Goal: Register for event/course

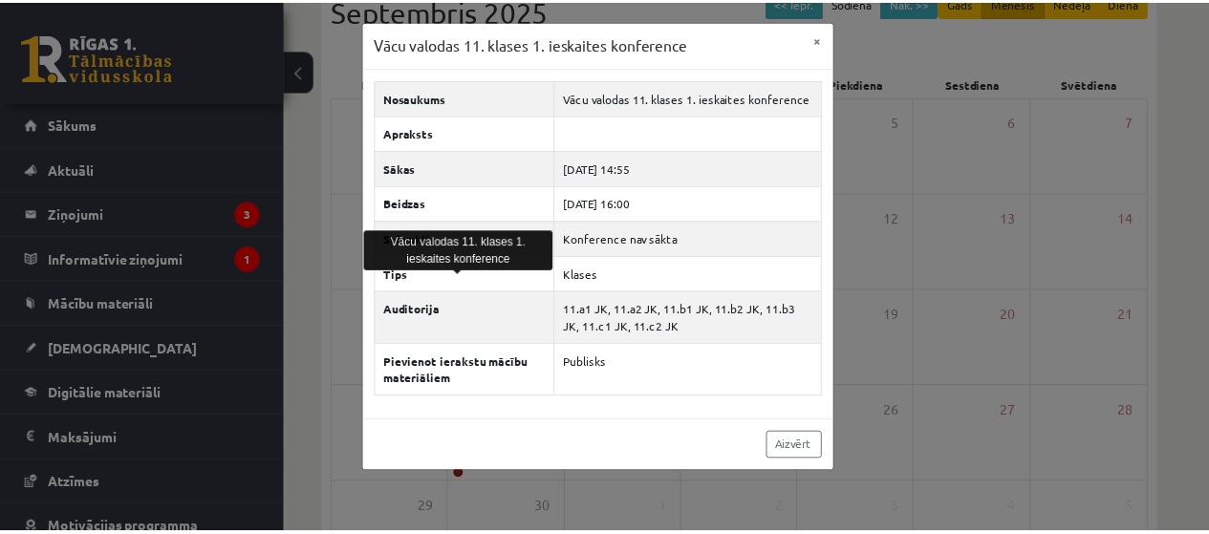
scroll to position [101, 0]
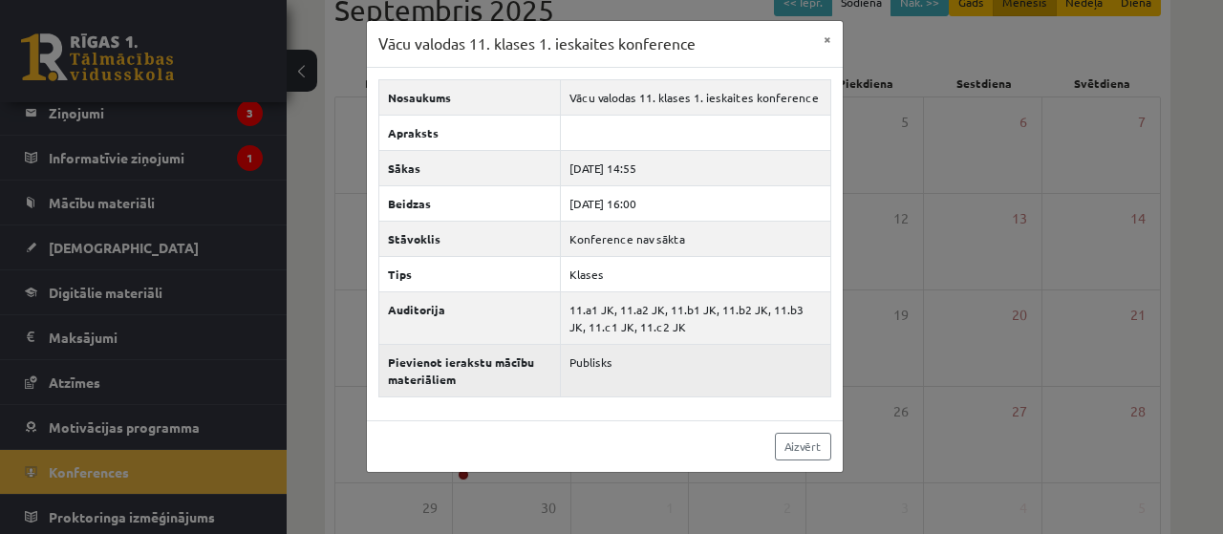
drag, startPoint x: 0, startPoint y: 0, endPoint x: 738, endPoint y: 368, distance: 824.3
click at [738, 368] on td "Publisks" at bounding box center [695, 370] width 269 height 53
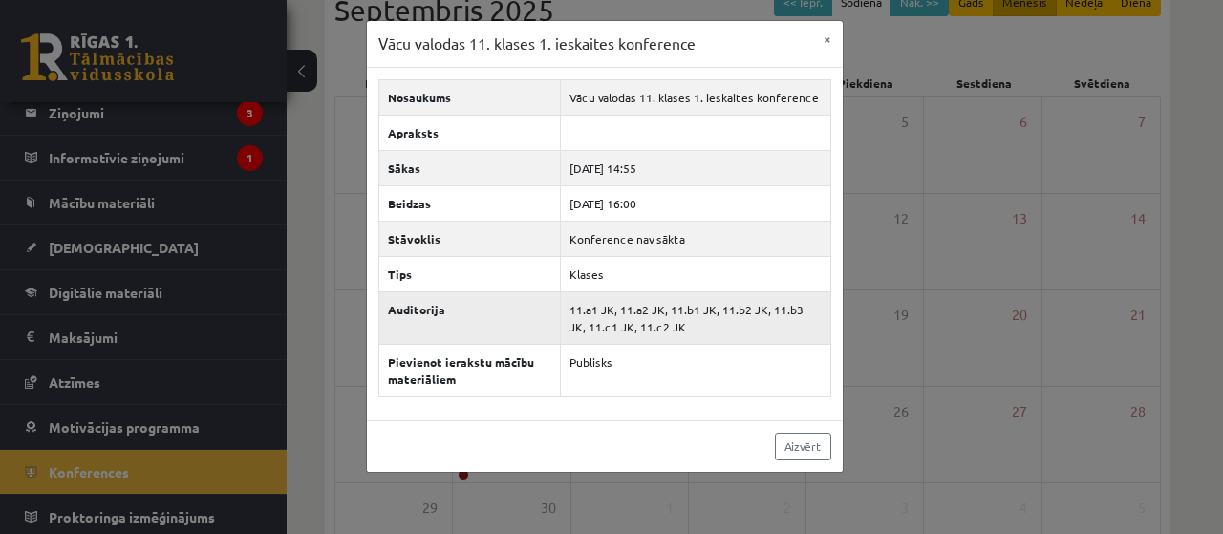
click at [703, 335] on td "11.a1 JK, 11.a2 JK, 11.b1 JK, 11.b2 JK, 11.b3 JK, 11.c1 JK, 11.c2 JK" at bounding box center [695, 317] width 269 height 53
click at [827, 32] on button "×" at bounding box center [827, 39] width 31 height 36
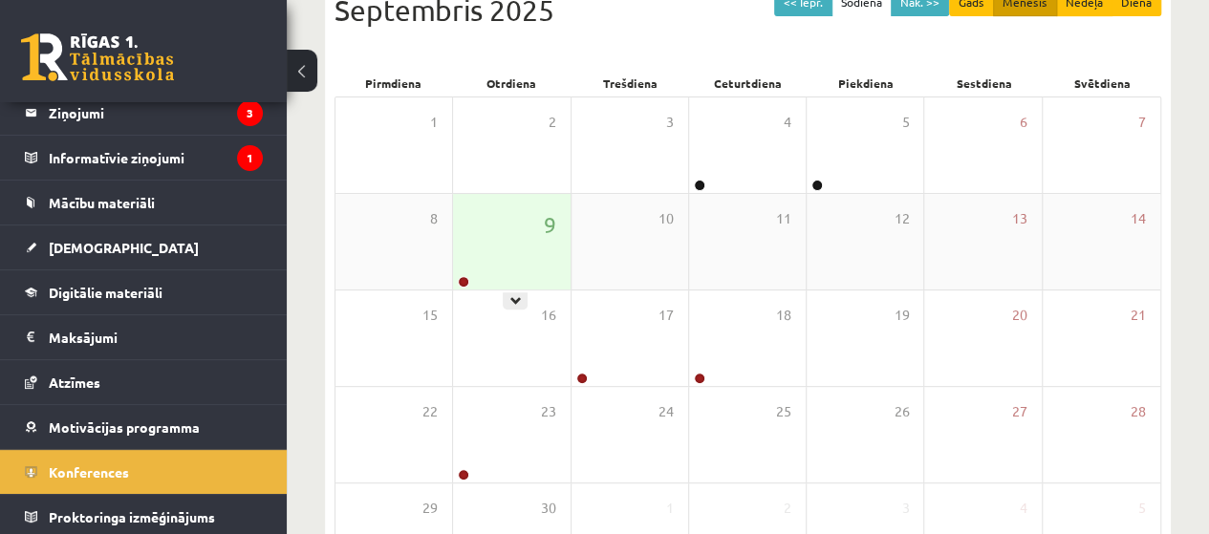
click at [470, 276] on div at bounding box center [462, 282] width 18 height 13
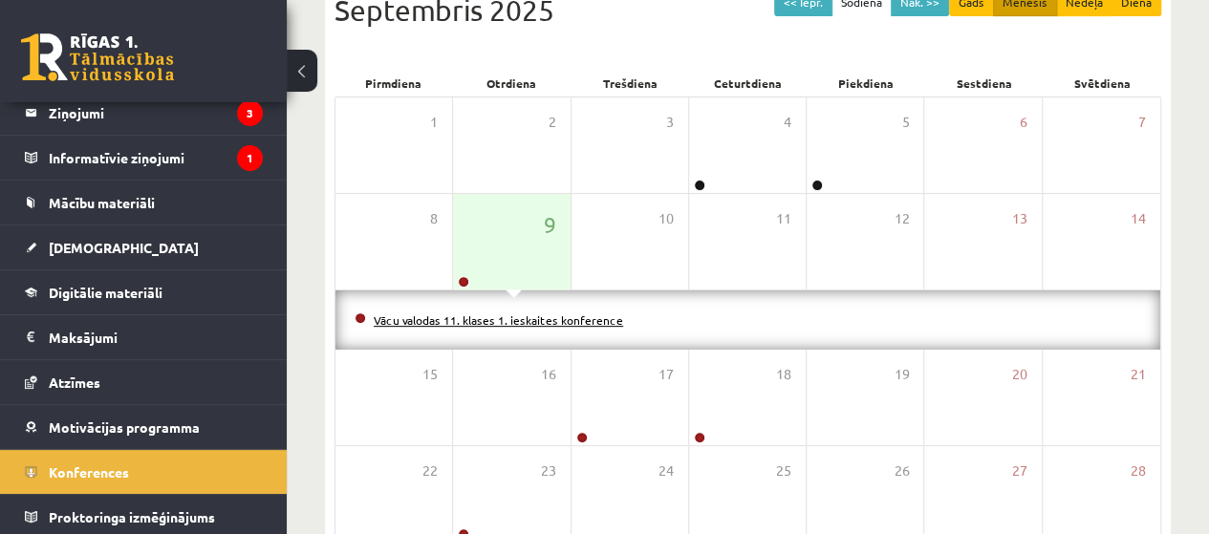
drag, startPoint x: 470, startPoint y: 333, endPoint x: 470, endPoint y: 314, distance: 19.1
click at [470, 314] on div "Vācu valodas 11. klases 1. ieskaites konference" at bounding box center [747, 319] width 825 height 59
click at [470, 314] on link "Vācu valodas 11. klases 1. ieskaites konference" at bounding box center [498, 319] width 249 height 15
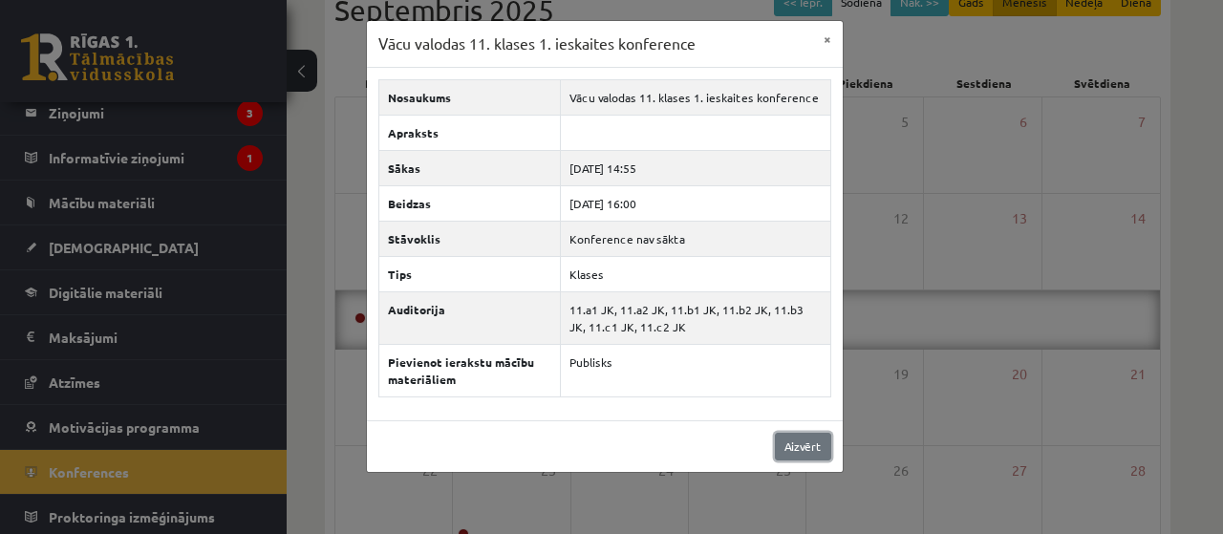
click at [787, 433] on link "Aizvērt" at bounding box center [803, 447] width 56 height 28
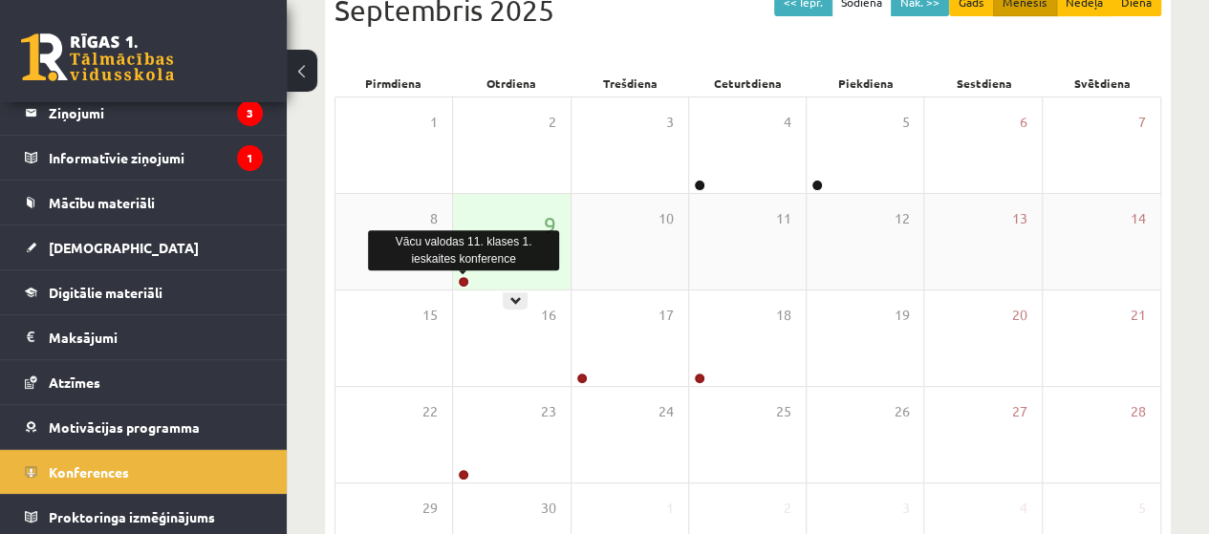
click at [462, 281] on link at bounding box center [463, 281] width 11 height 11
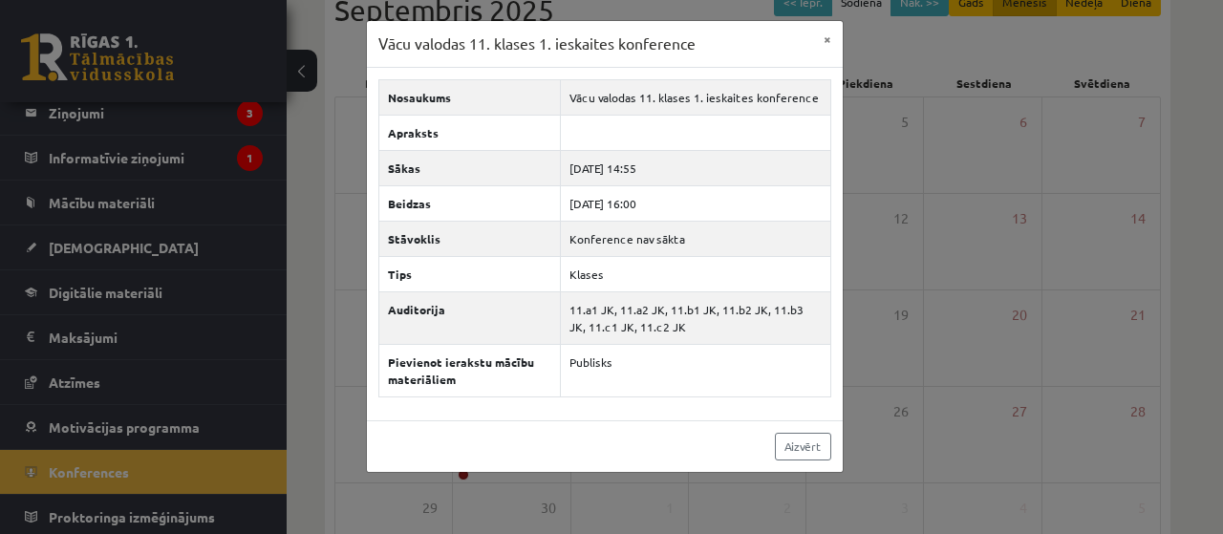
click at [573, 431] on div "Aizvērt" at bounding box center [605, 446] width 476 height 52
click at [833, 32] on button "×" at bounding box center [827, 39] width 31 height 36
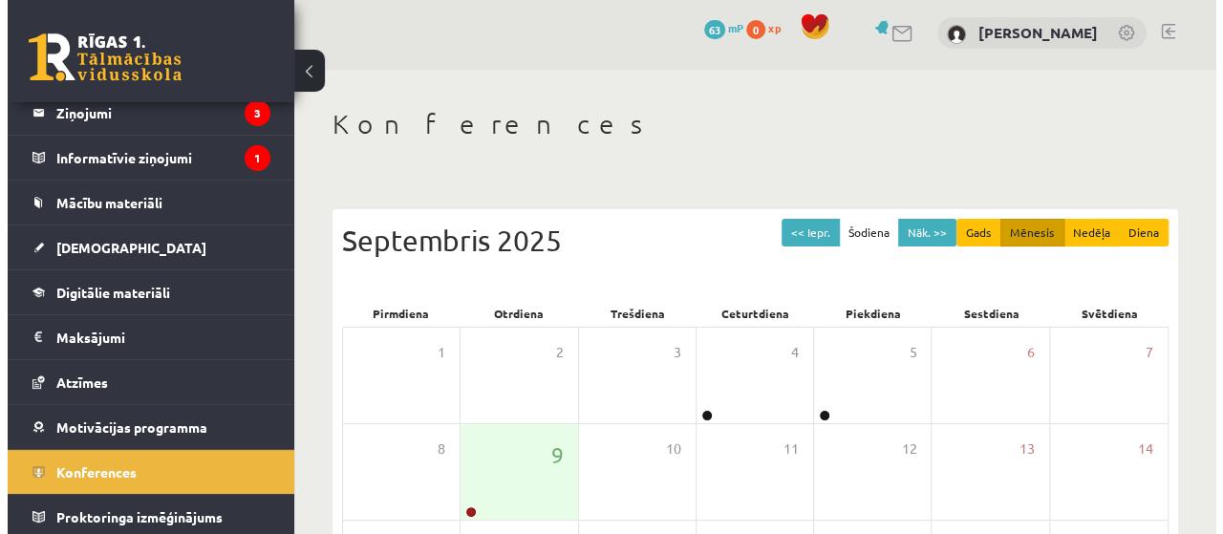
scroll to position [0, 0]
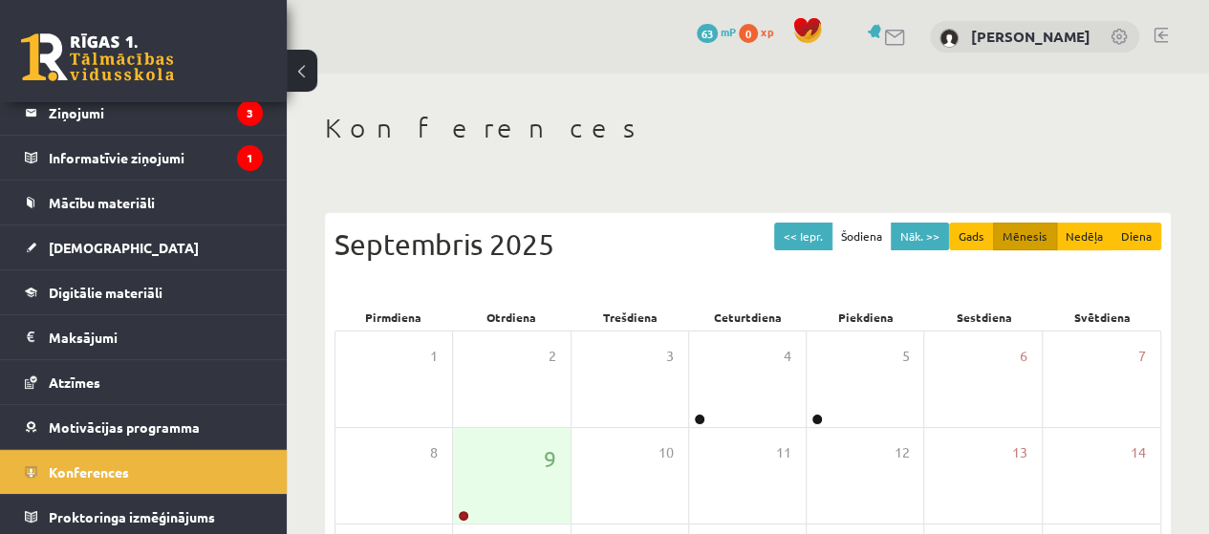
click at [820, 54] on div "0 Dāvanas 63 mP 0 xp Polīna Pērkone" at bounding box center [748, 37] width 922 height 74
click at [189, 126] on legend "Ziņojumi 3" at bounding box center [156, 113] width 214 height 44
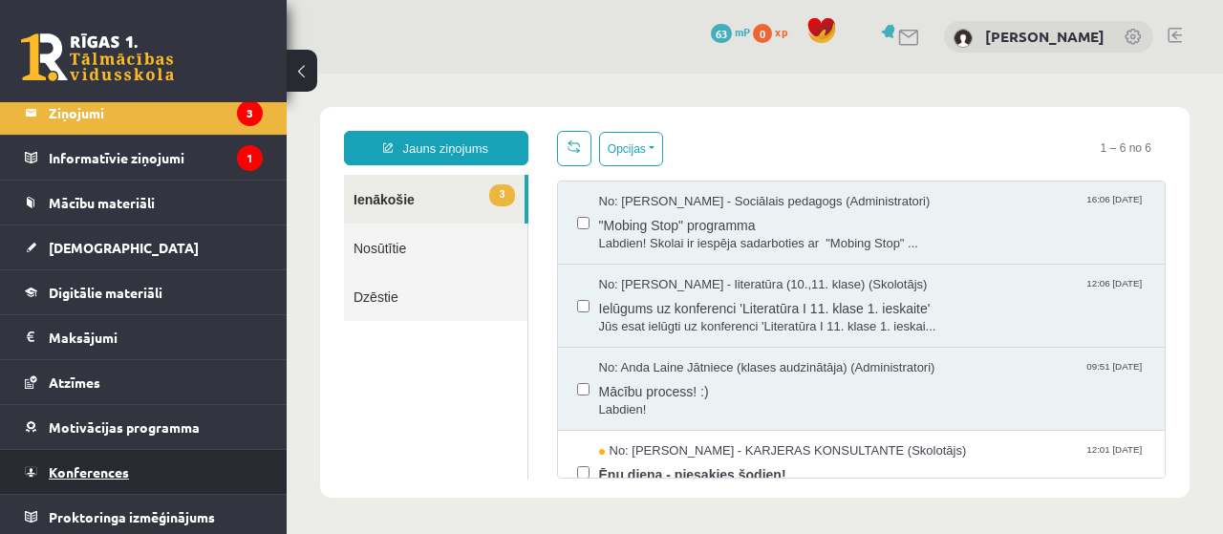
drag, startPoint x: 141, startPoint y: 471, endPoint x: 95, endPoint y: 469, distance: 46.9
click at [95, 469] on span "Konferences" at bounding box center [89, 471] width 80 height 17
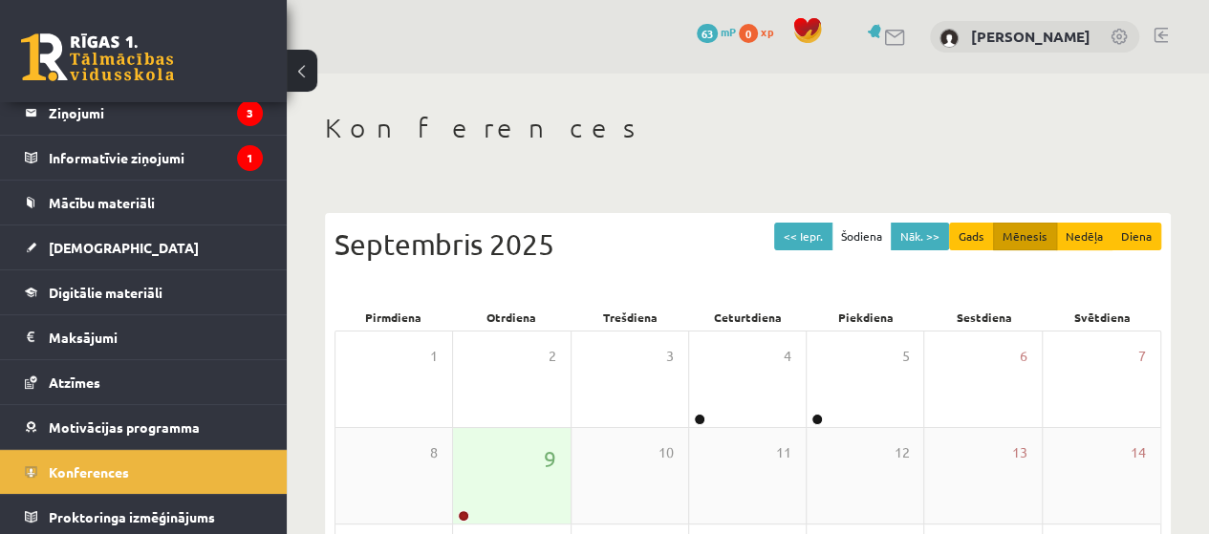
drag, startPoint x: 95, startPoint y: 469, endPoint x: 472, endPoint y: 511, distance: 379.8
click at [472, 511] on div "9" at bounding box center [511, 476] width 117 height 96
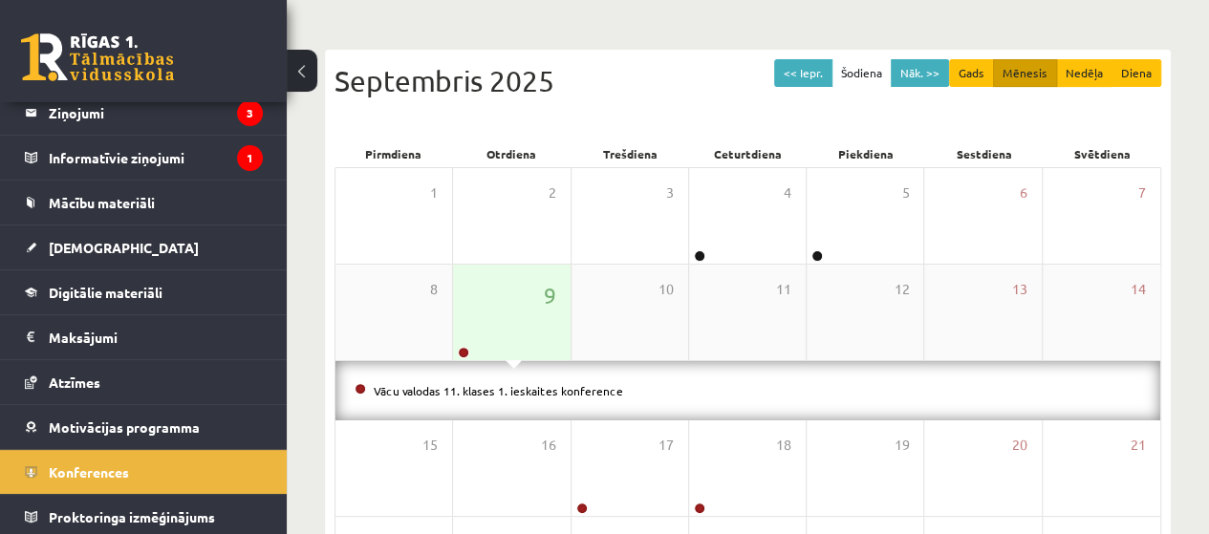
scroll to position [165, 0]
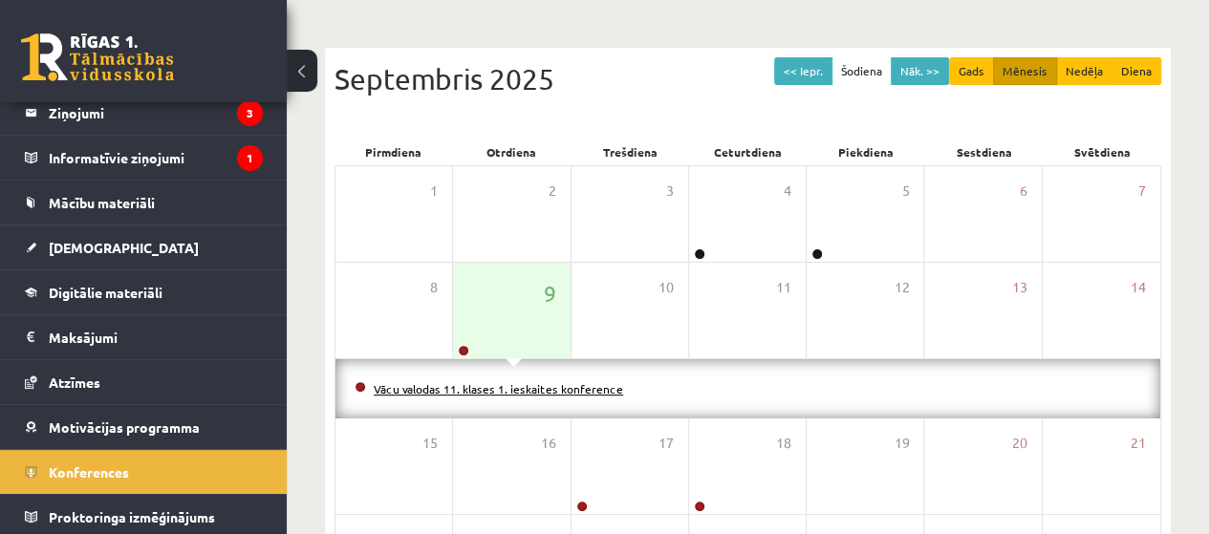
click at [486, 389] on link "Vācu valodas 11. klases 1. ieskaites konference" at bounding box center [498, 388] width 249 height 15
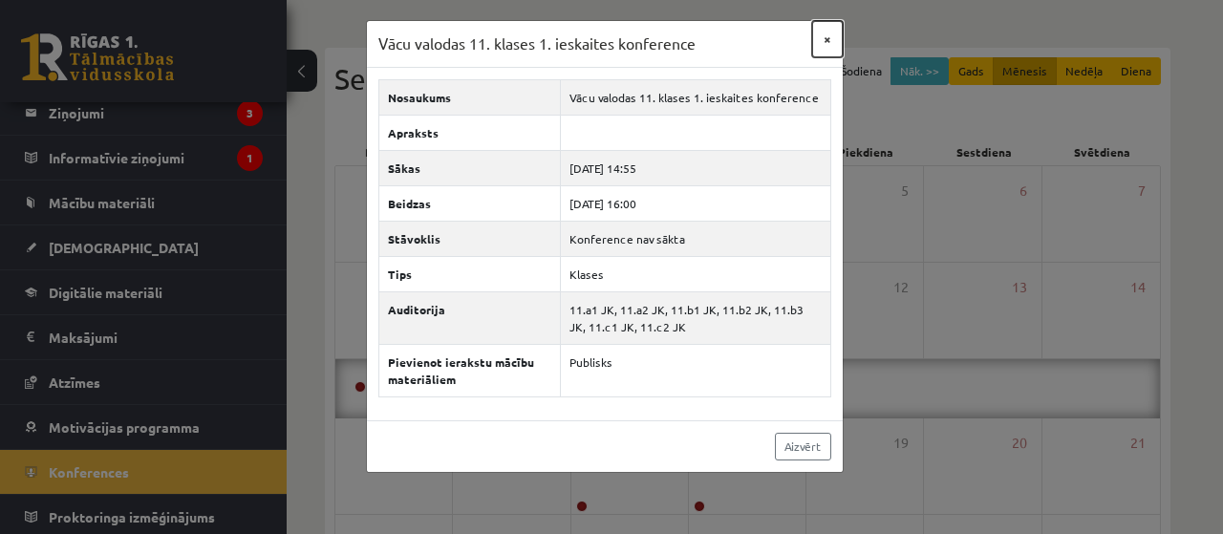
click at [831, 42] on button "×" at bounding box center [827, 39] width 31 height 36
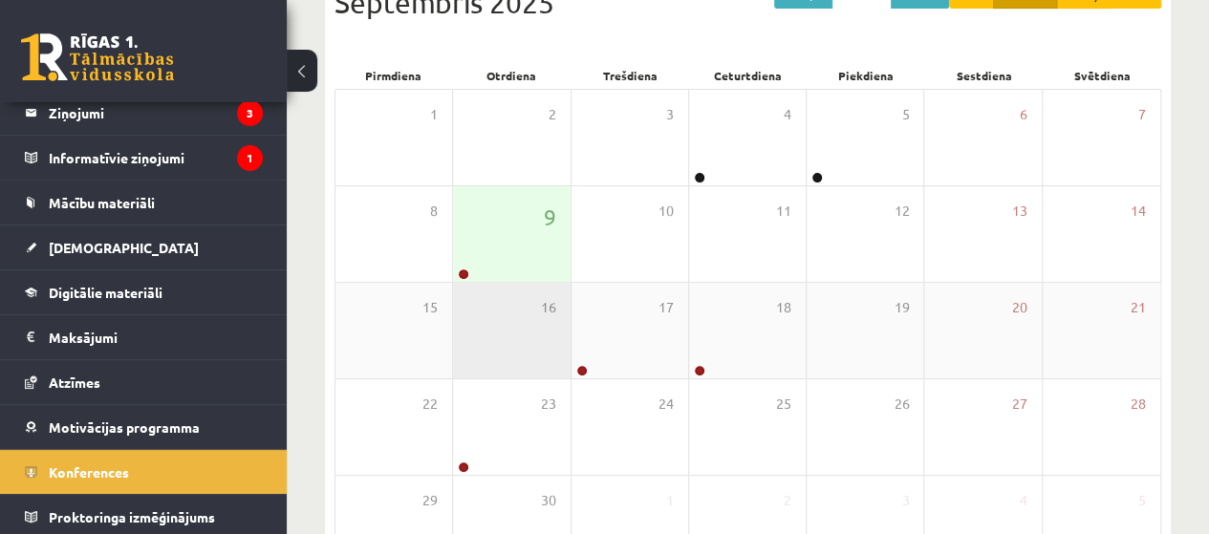
scroll to position [0, 0]
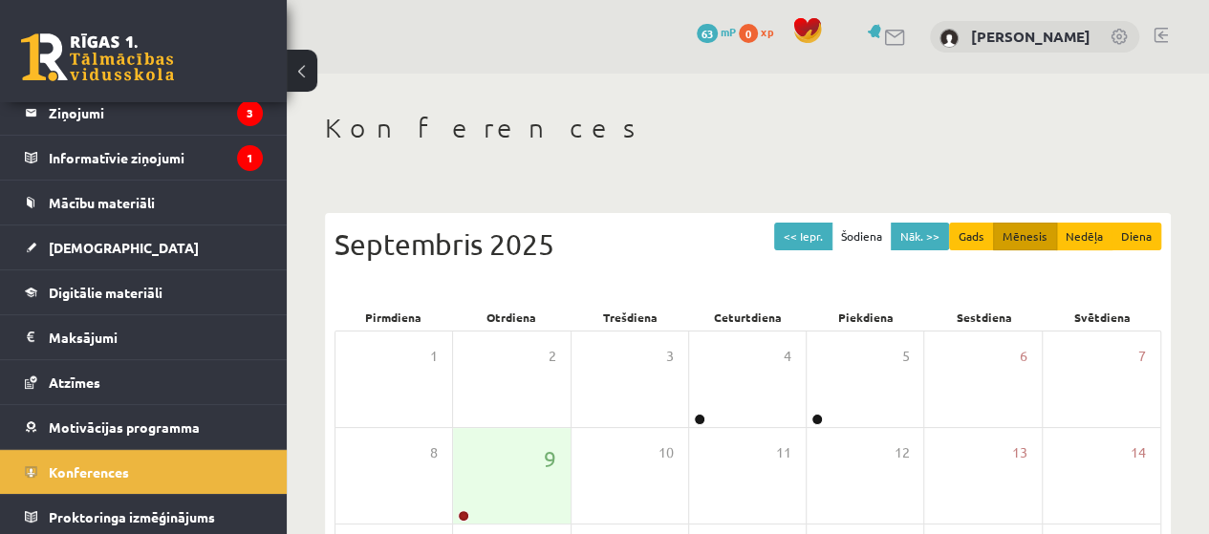
click at [907, 43] on link at bounding box center [895, 38] width 23 height 16
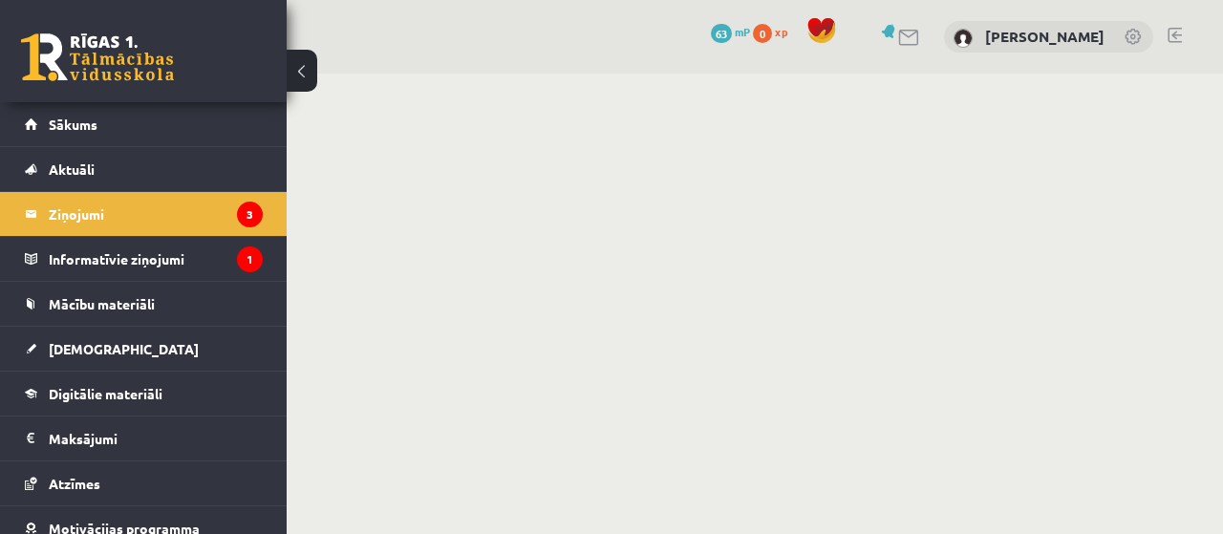
click at [898, 30] on link at bounding box center [890, 31] width 19 height 14
click at [921, 41] on link at bounding box center [909, 38] width 23 height 16
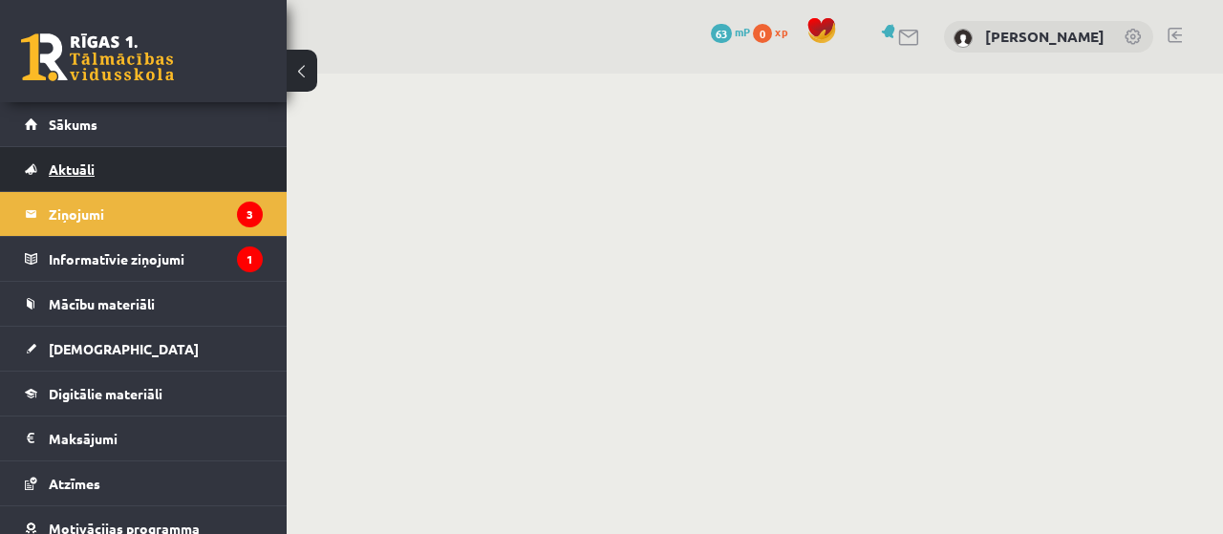
click at [150, 148] on link "Aktuāli" at bounding box center [144, 169] width 238 height 44
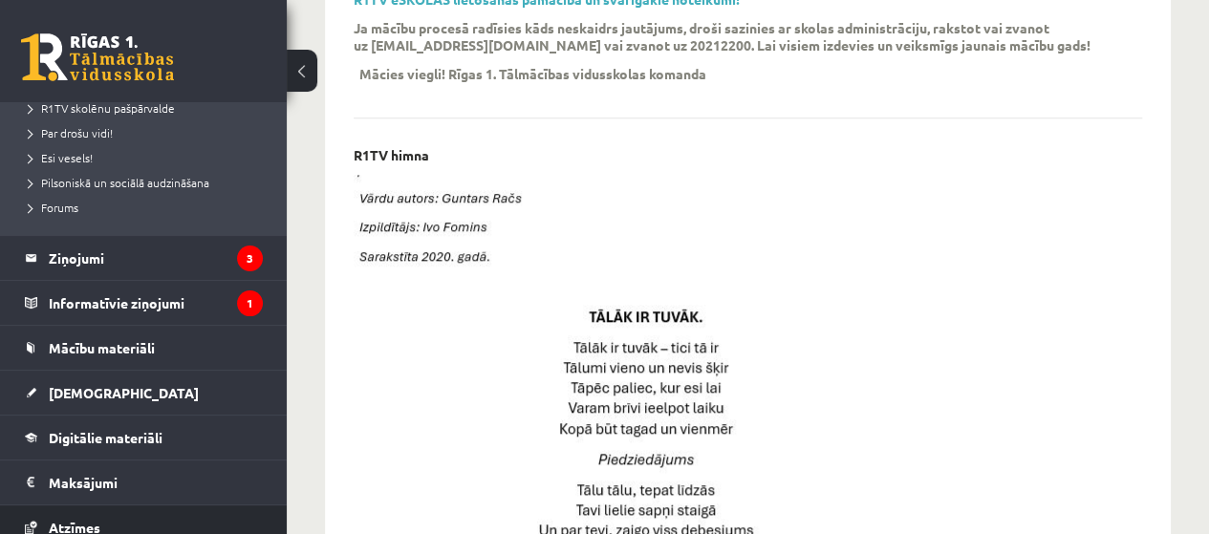
scroll to position [248, 0]
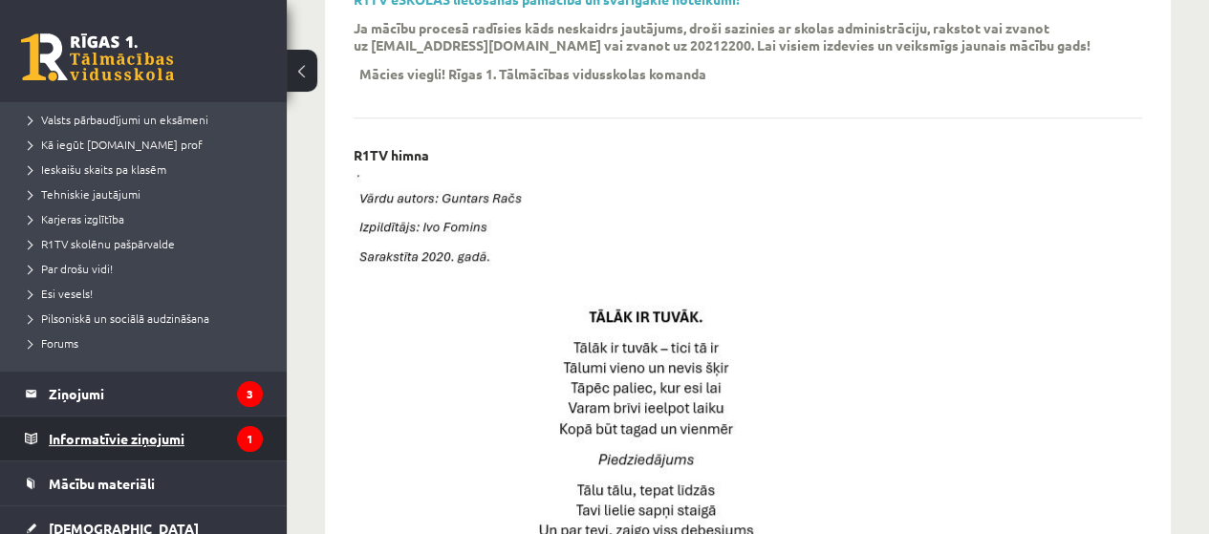
click at [106, 440] on legend "Informatīvie ziņojumi 1" at bounding box center [156, 439] width 214 height 44
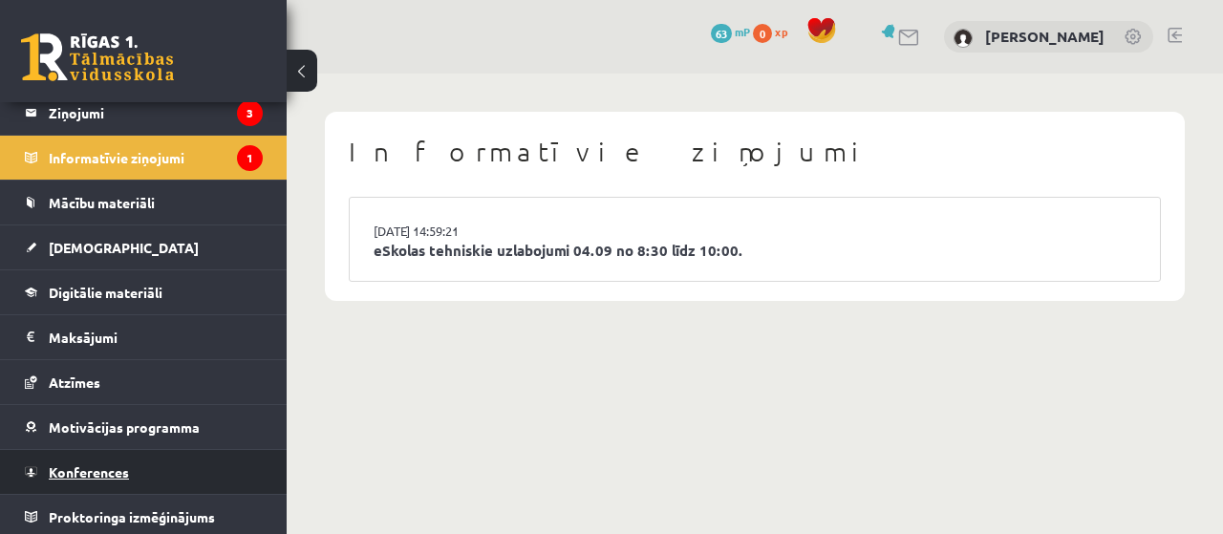
click at [118, 465] on span "Konferences" at bounding box center [89, 471] width 80 height 17
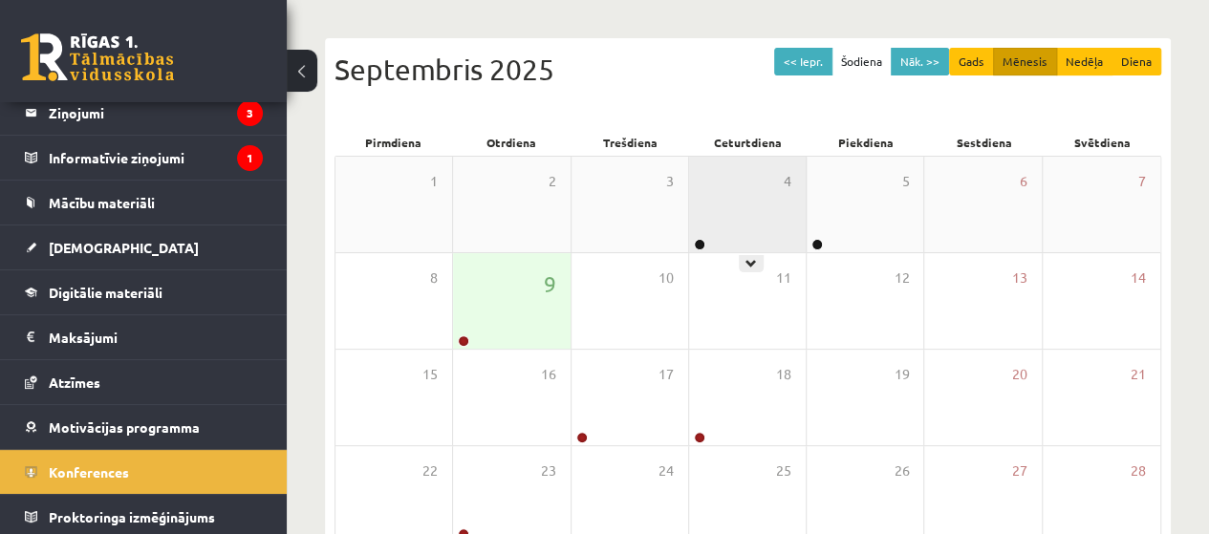
scroll to position [213, 0]
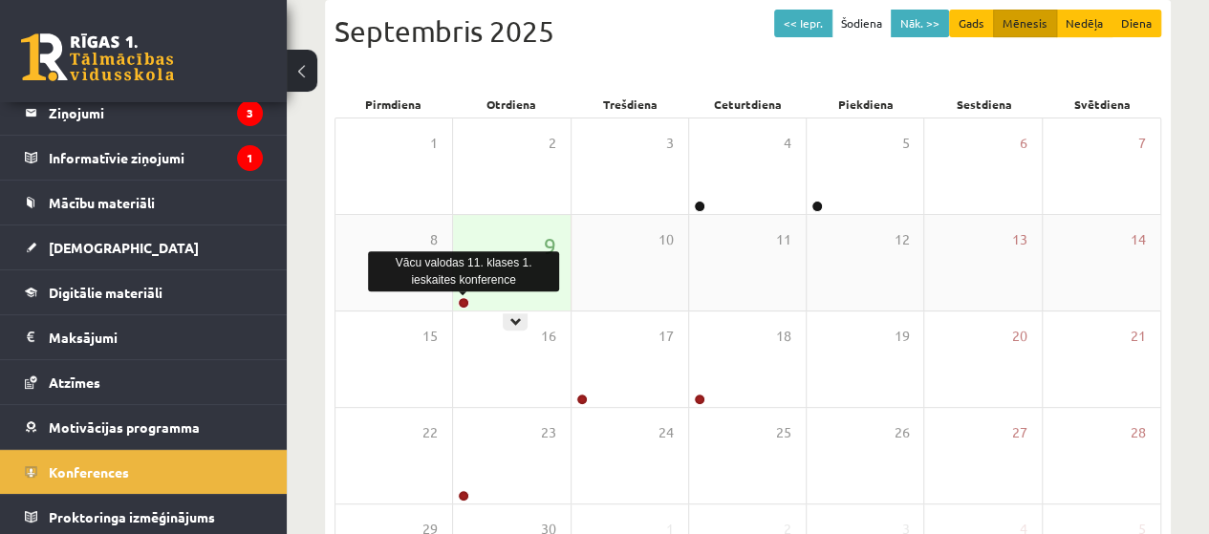
click at [462, 299] on link at bounding box center [463, 302] width 11 height 11
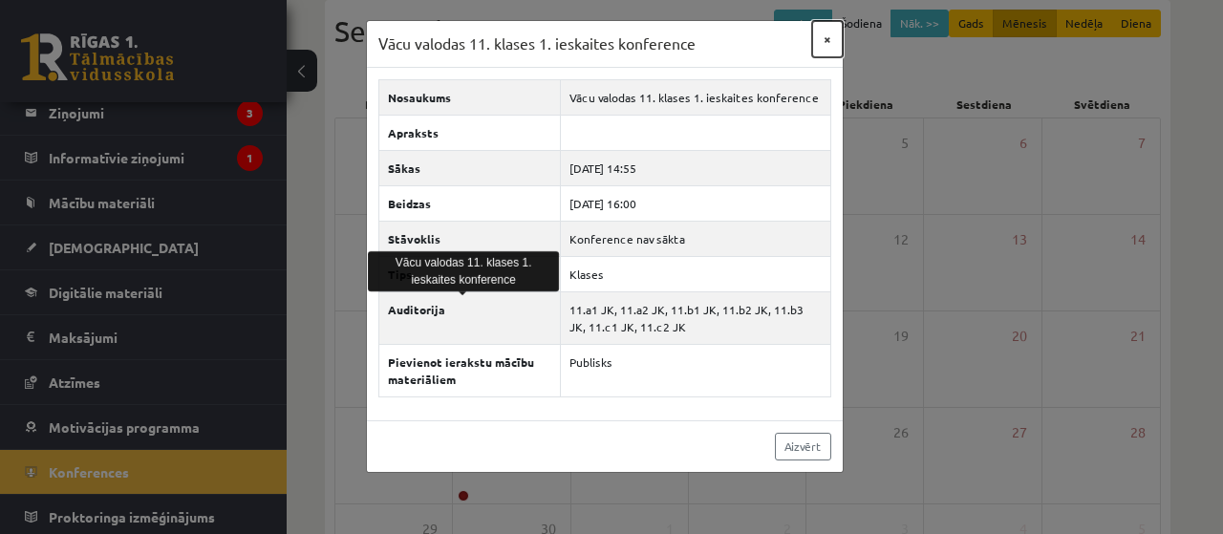
click at [828, 37] on button "×" at bounding box center [827, 39] width 31 height 36
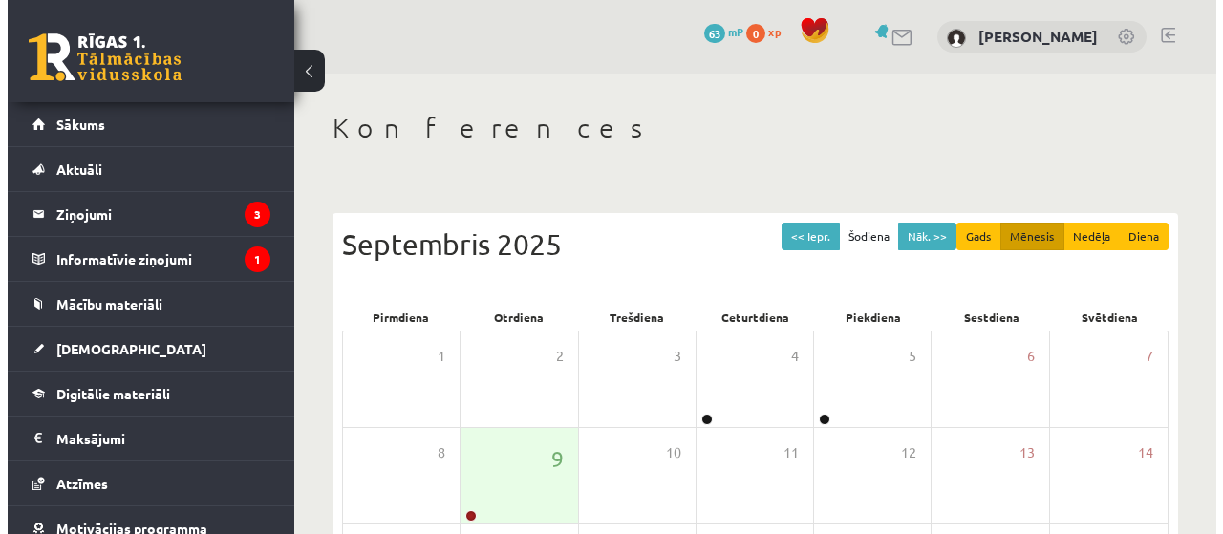
scroll to position [213, 0]
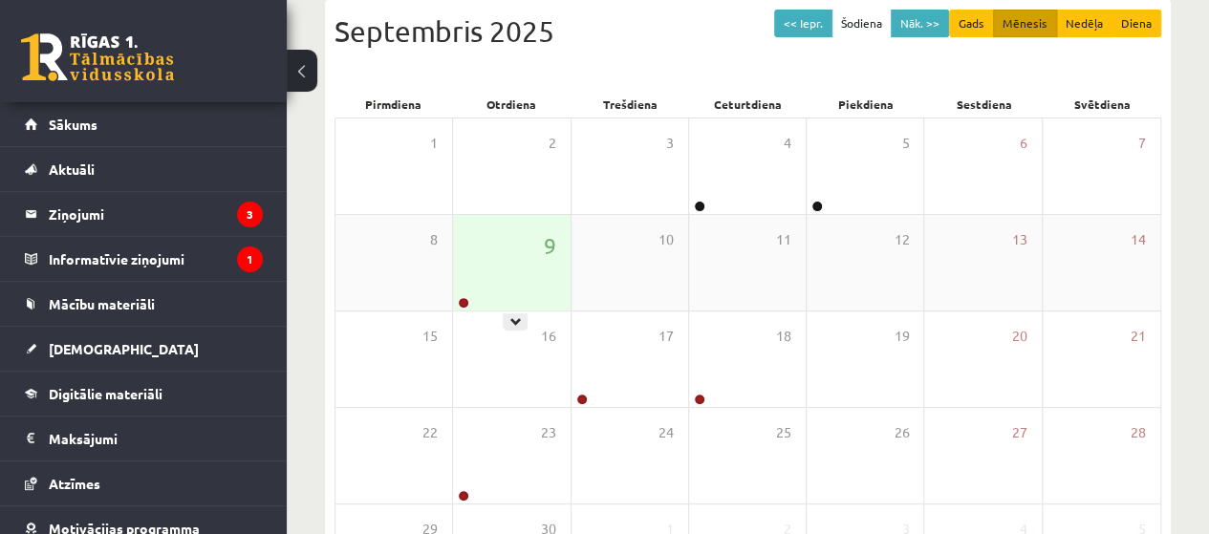
click at [466, 291] on div "9" at bounding box center [511, 263] width 117 height 96
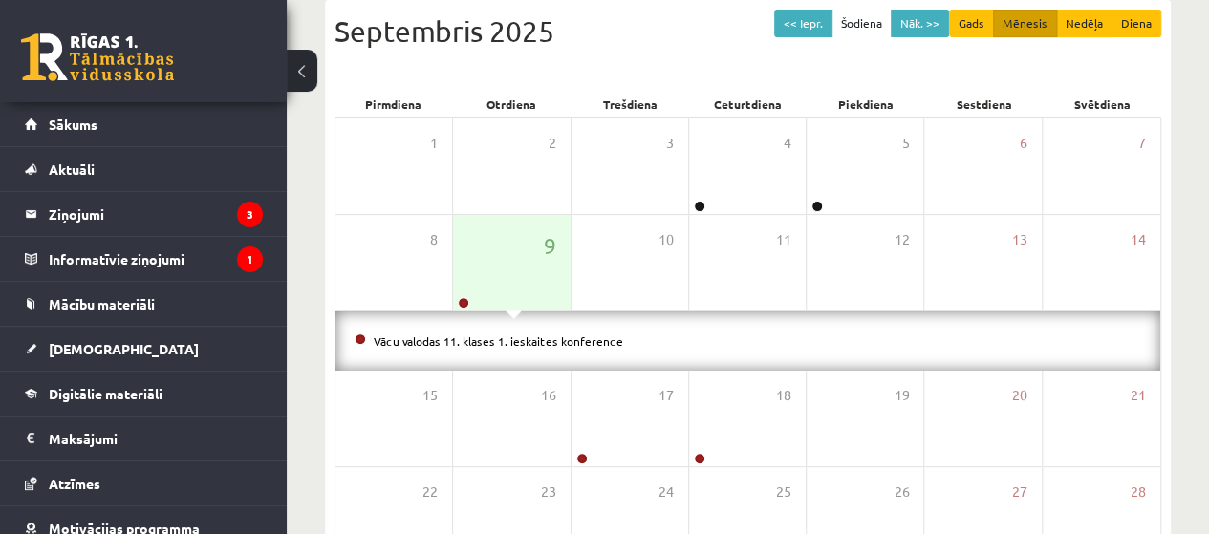
click at [482, 331] on li "Vācu valodas 11. klases 1. ieskaites konference" at bounding box center [747, 341] width 786 height 21
click at [483, 333] on div "Vācu valodas 11. klases 1. ieskaites konference" at bounding box center [747, 340] width 825 height 59
click at [483, 333] on link "Vācu valodas 11. klases 1. ieskaites konference" at bounding box center [498, 340] width 249 height 15
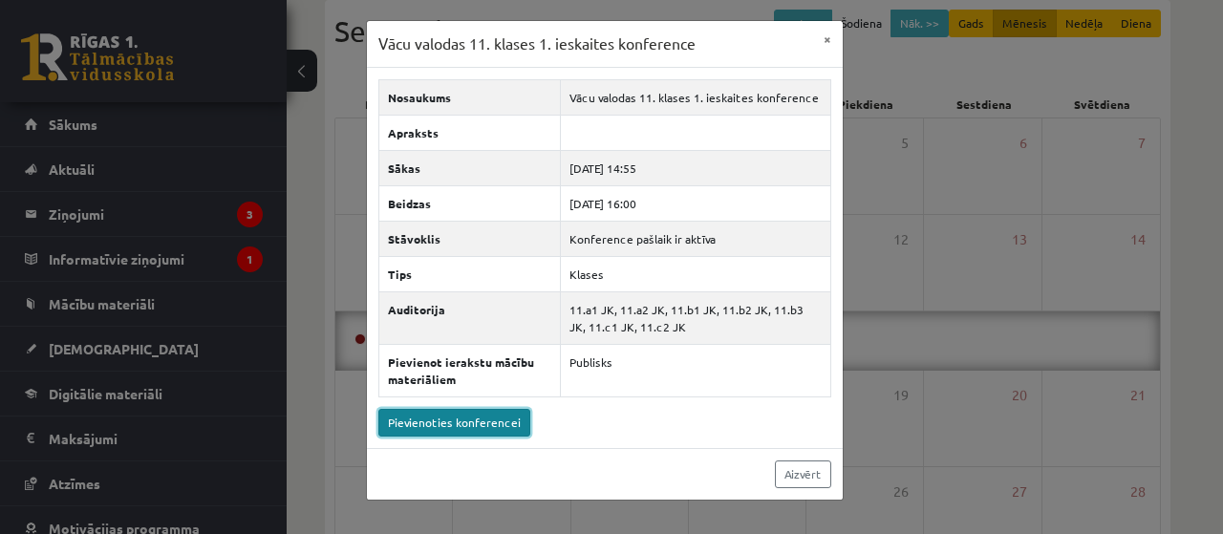
click at [478, 414] on link "Pievienoties konferencei" at bounding box center [454, 423] width 152 height 28
